Goal: Transaction & Acquisition: Purchase product/service

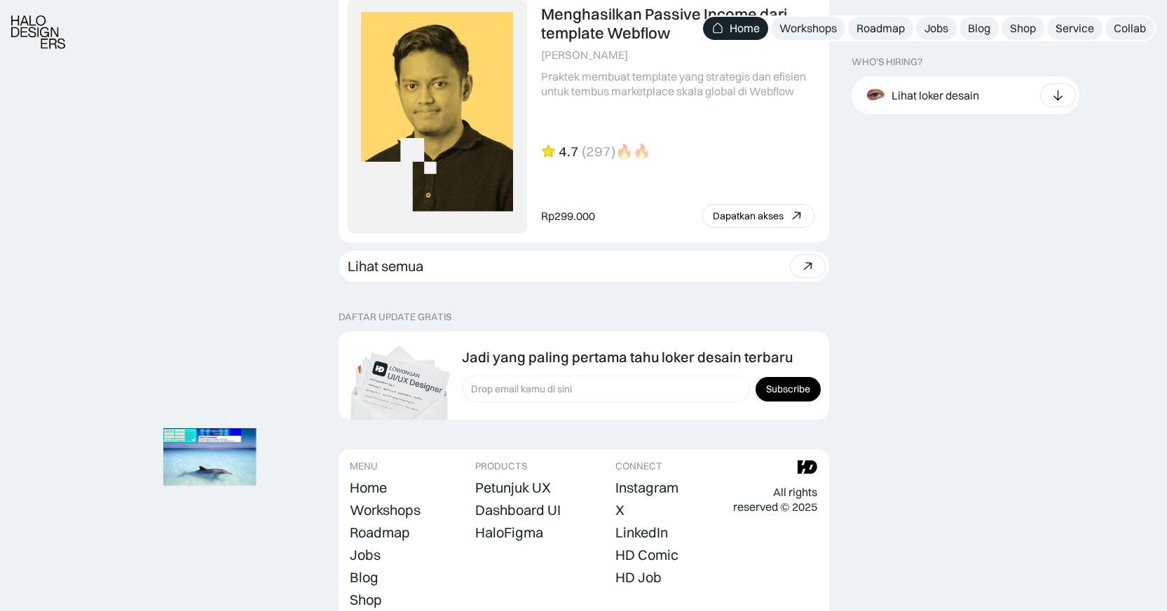
scroll to position [3930, 0]
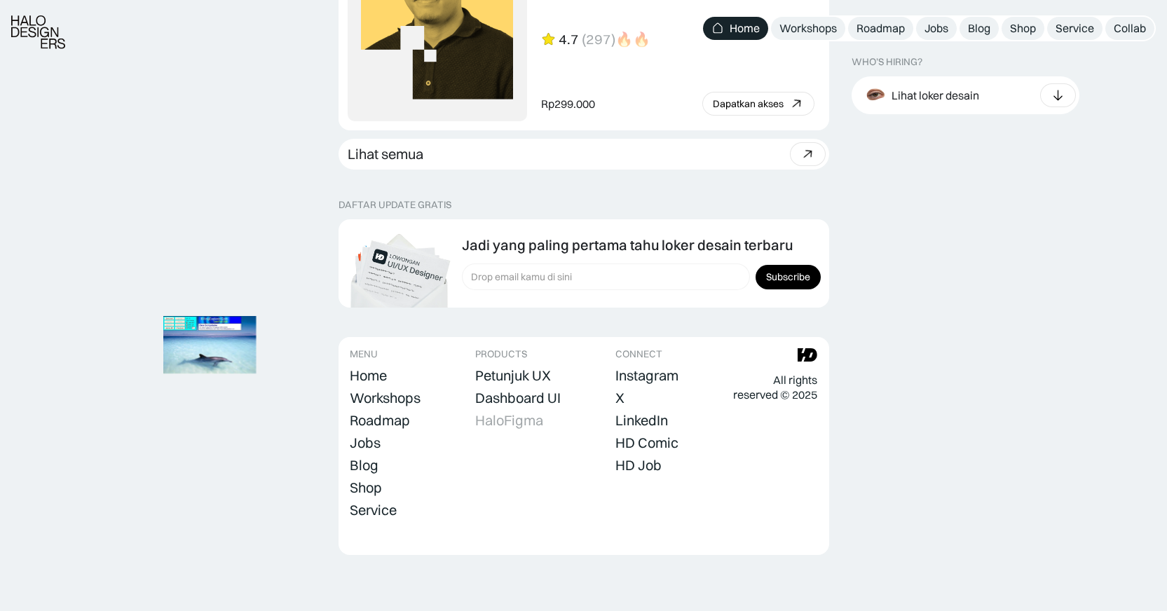
click at [500, 421] on div "HaloFigma" at bounding box center [509, 420] width 68 height 17
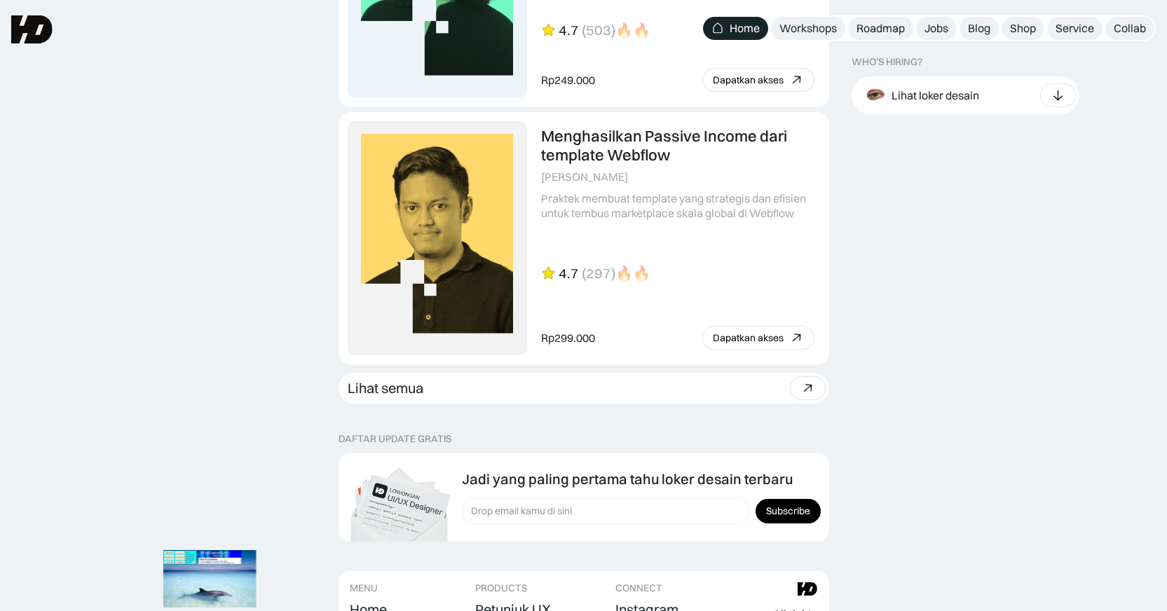
scroll to position [3624, 0]
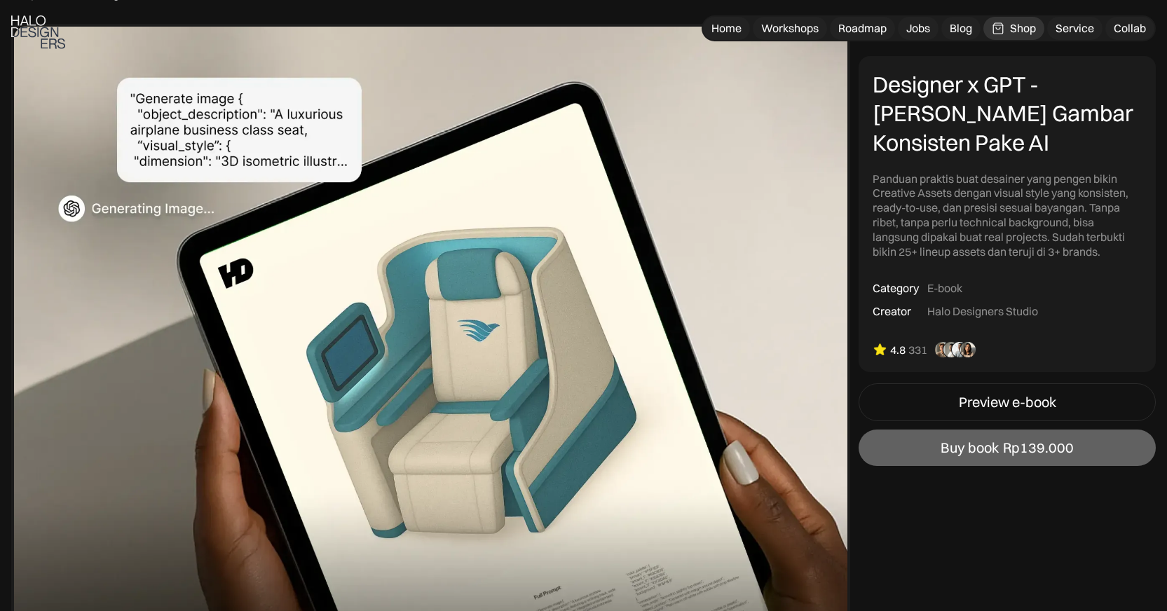
scroll to position [245, 0]
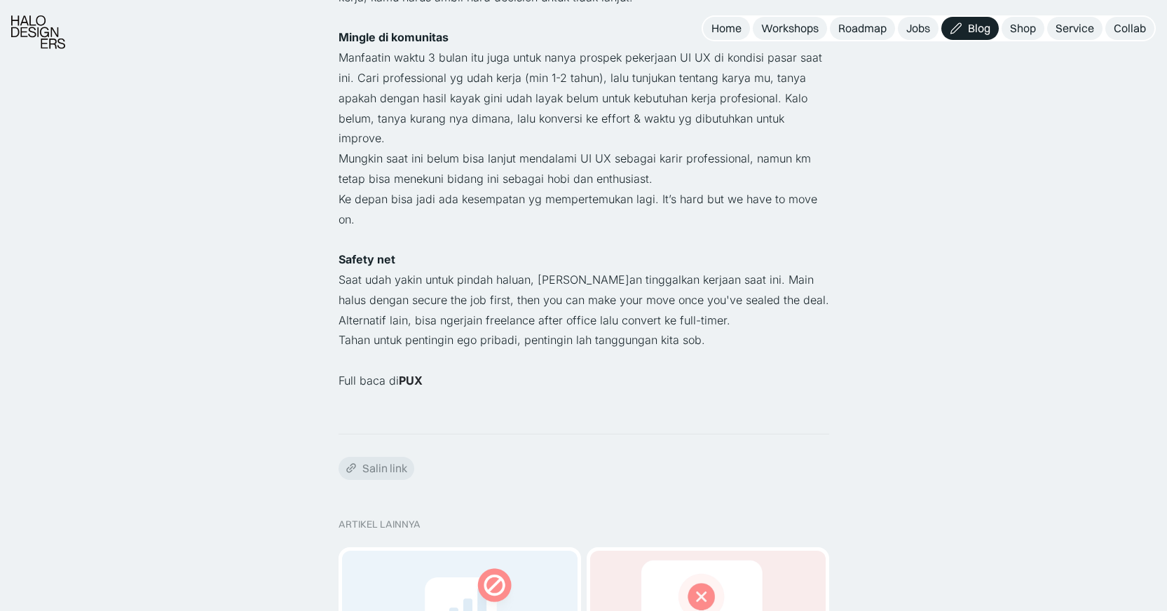
scroll to position [1183, 0]
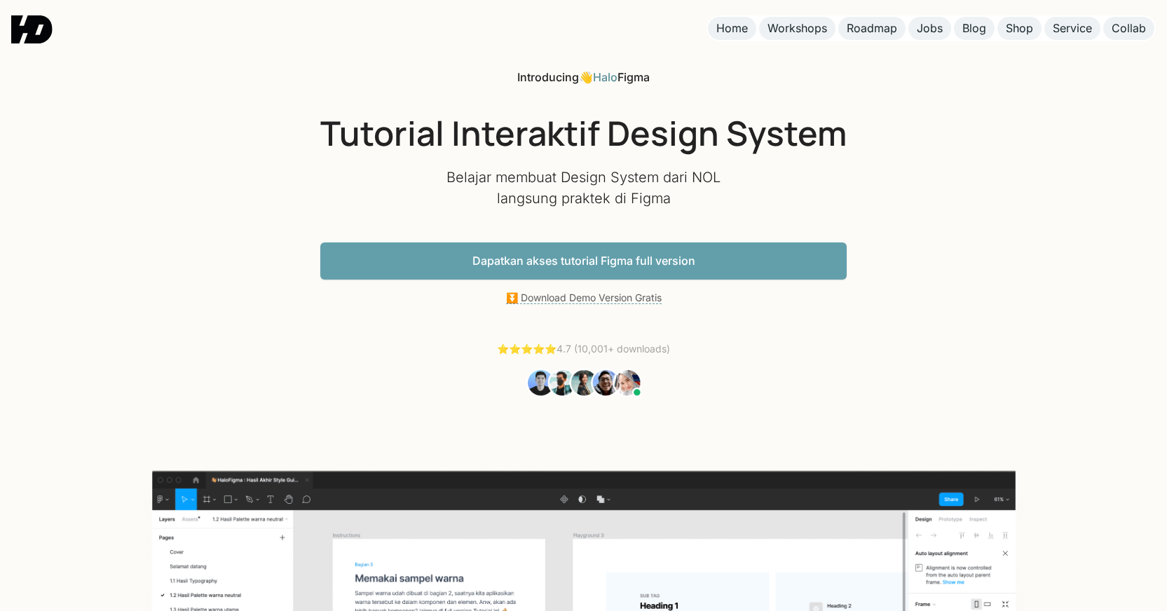
scroll to position [9, 0]
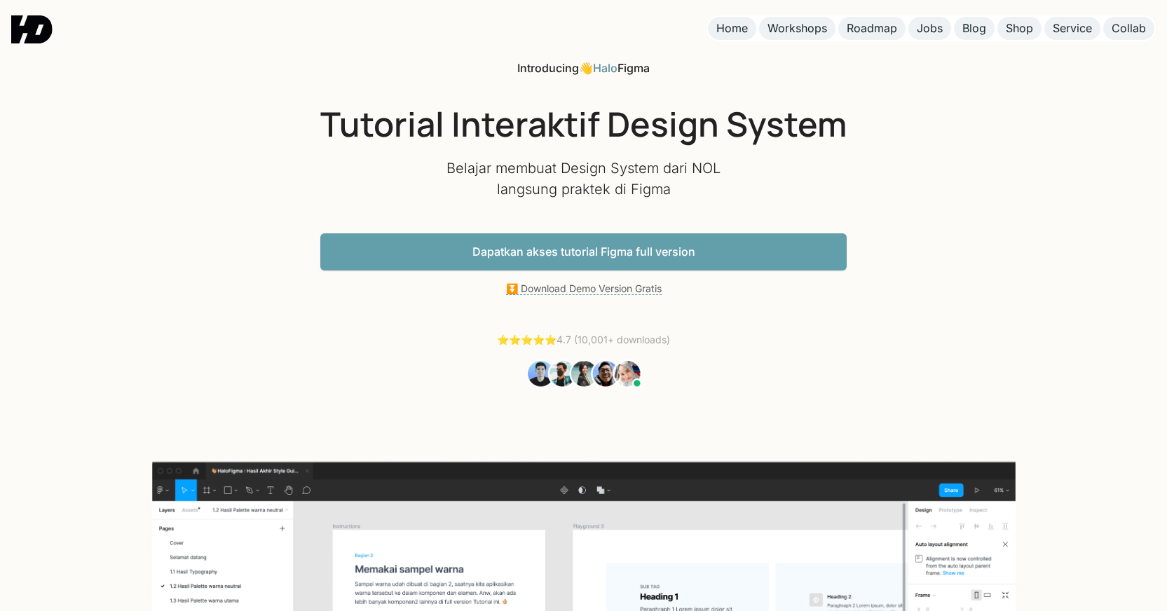
click at [490, 259] on link "Dapatkan akses tutorial Figma full version" at bounding box center [583, 251] width 526 height 37
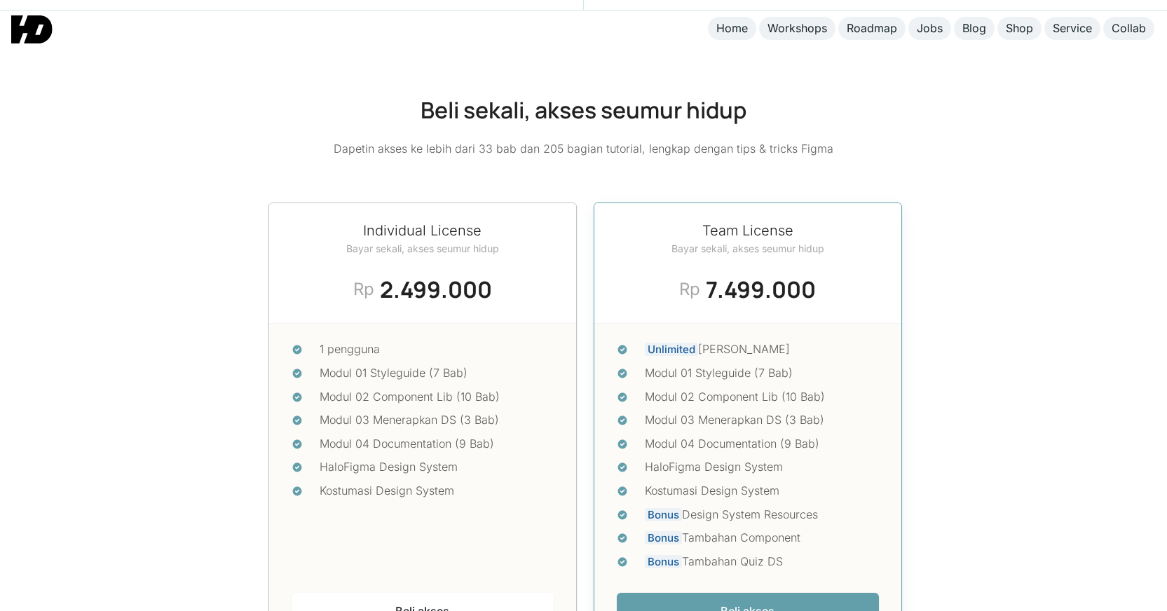
scroll to position [6065, 0]
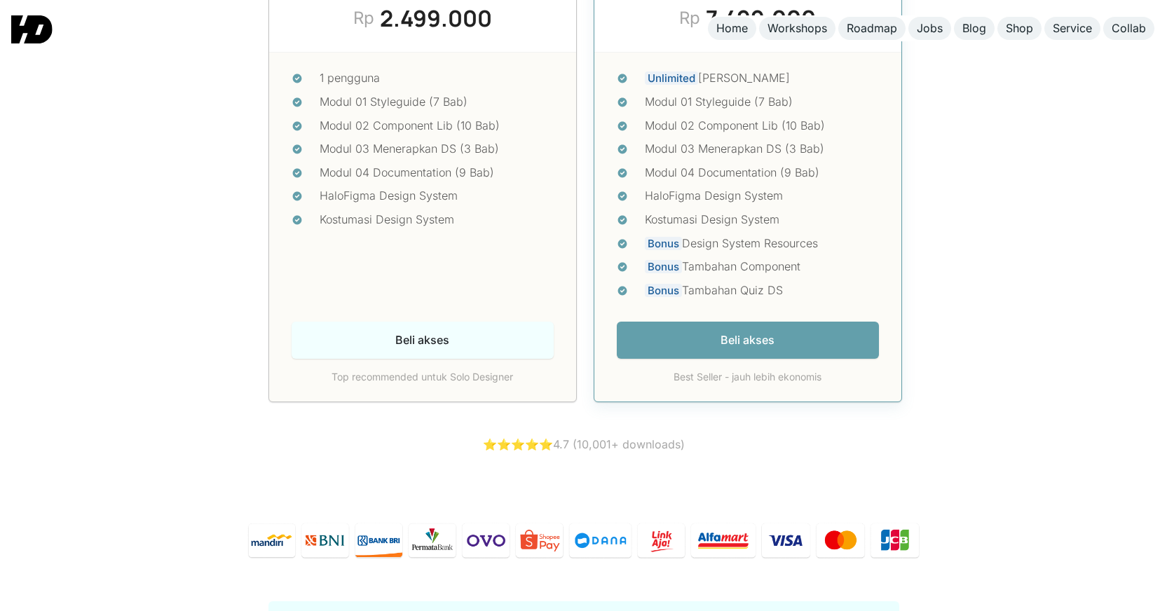
click at [422, 334] on link "Beli akses" at bounding box center [423, 340] width 262 height 37
